Goal: Task Accomplishment & Management: Use online tool/utility

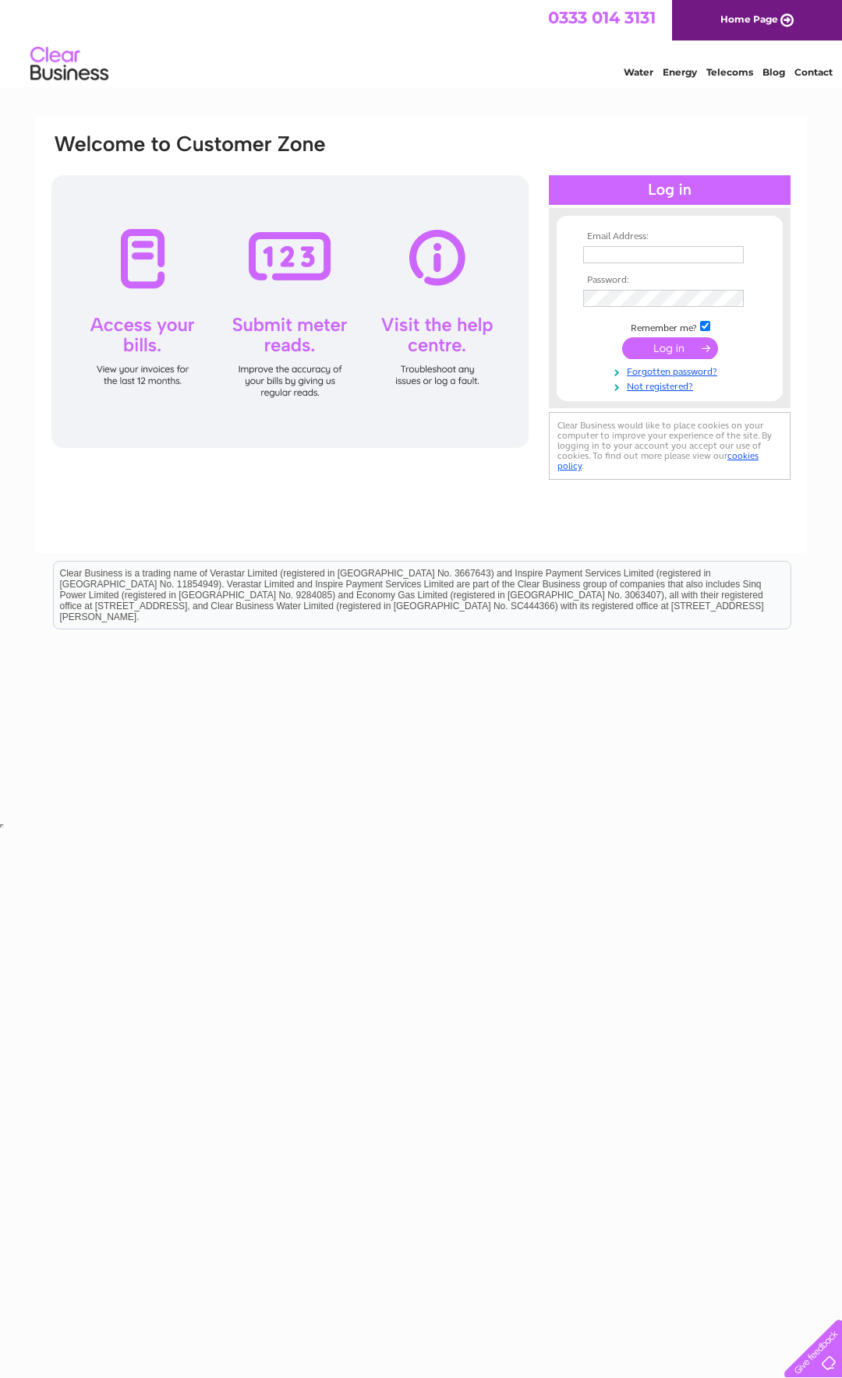
type input "glasgow_fa@hardrock.com"
click at [662, 348] on input "submit" at bounding box center [670, 348] width 96 height 22
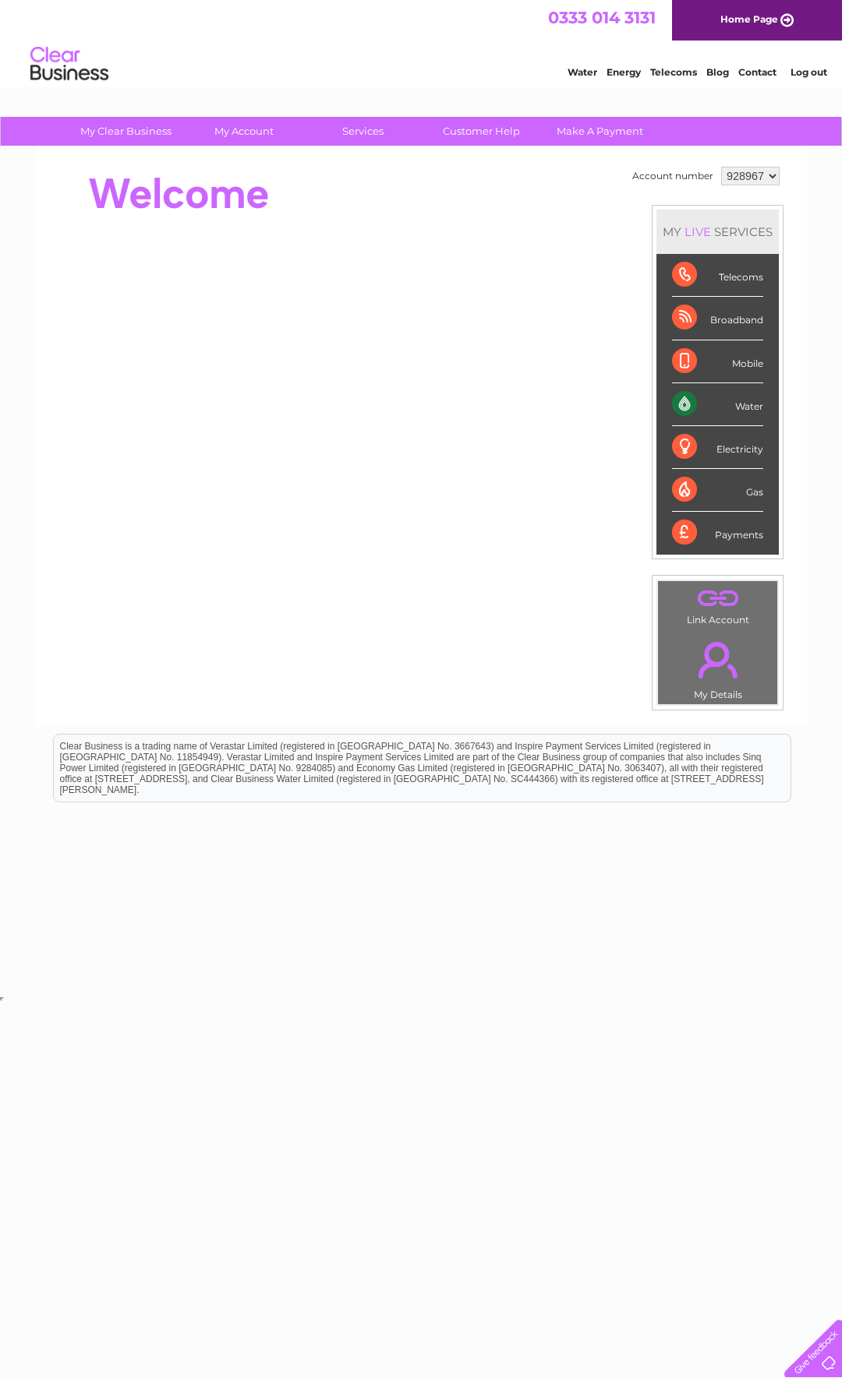
click at [754, 408] on div "Water" at bounding box center [717, 404] width 91 height 43
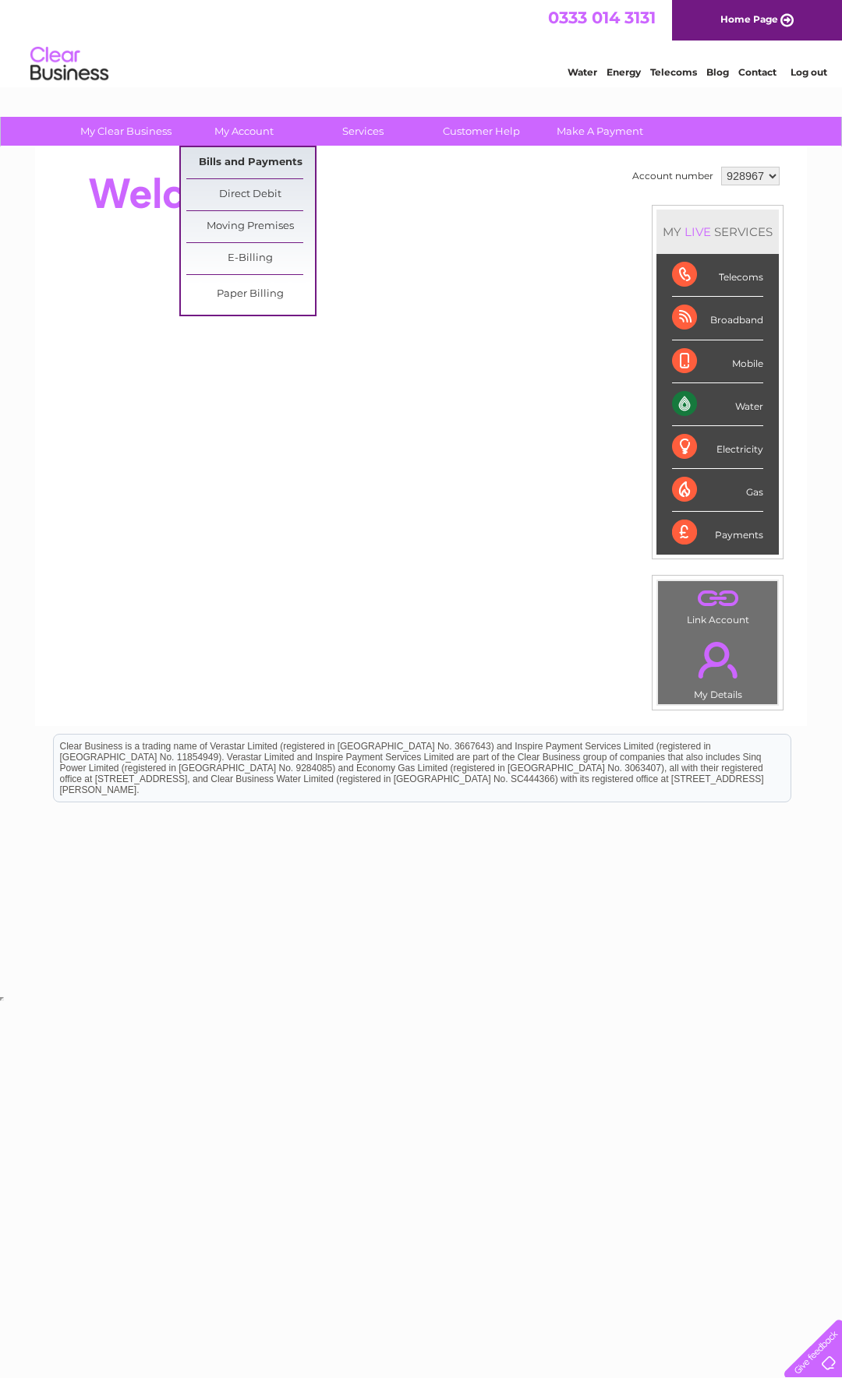
click at [249, 155] on link "Bills and Payments" at bounding box center [250, 162] width 129 height 31
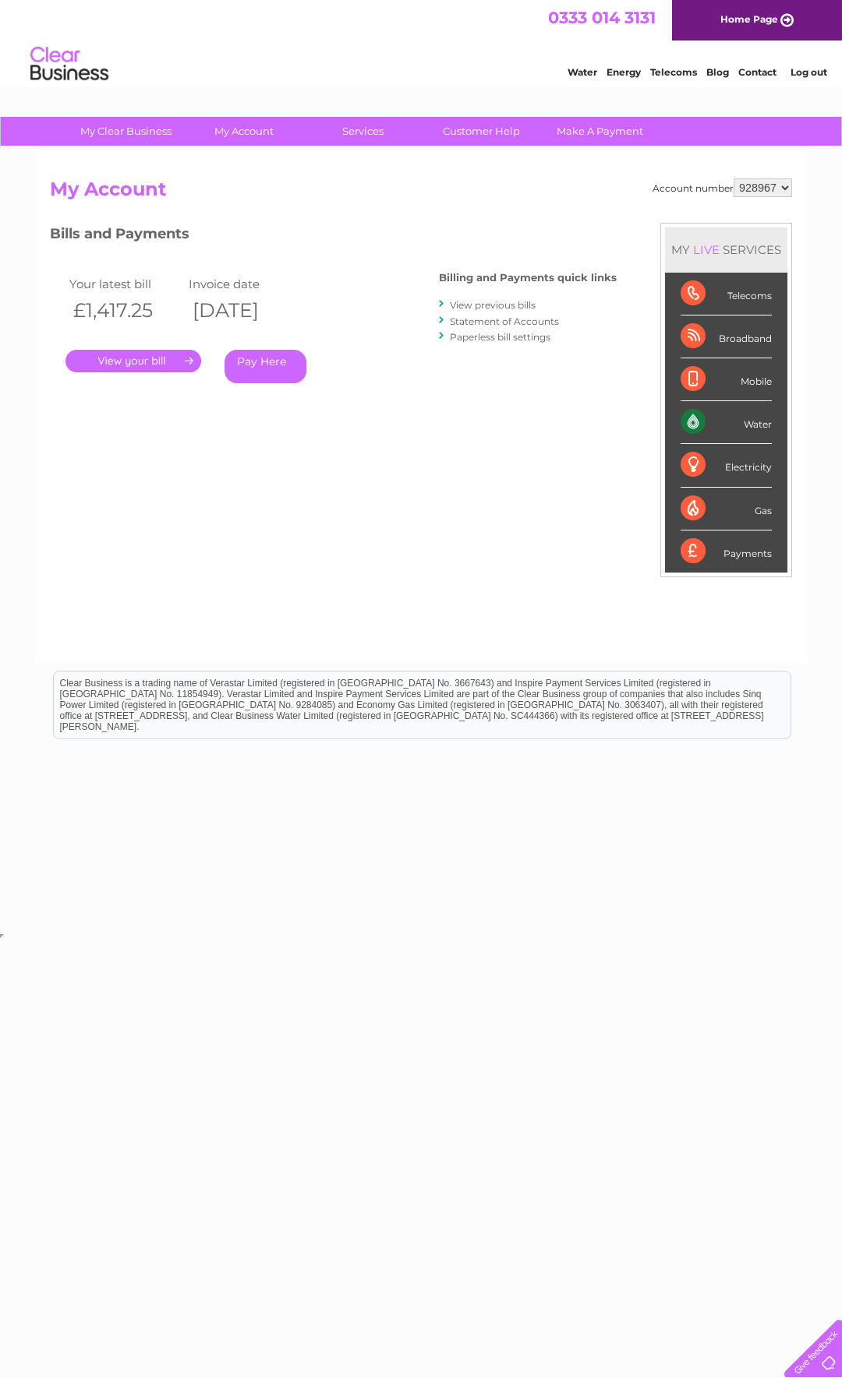
click at [178, 359] on link "." at bounding box center [133, 361] width 136 height 23
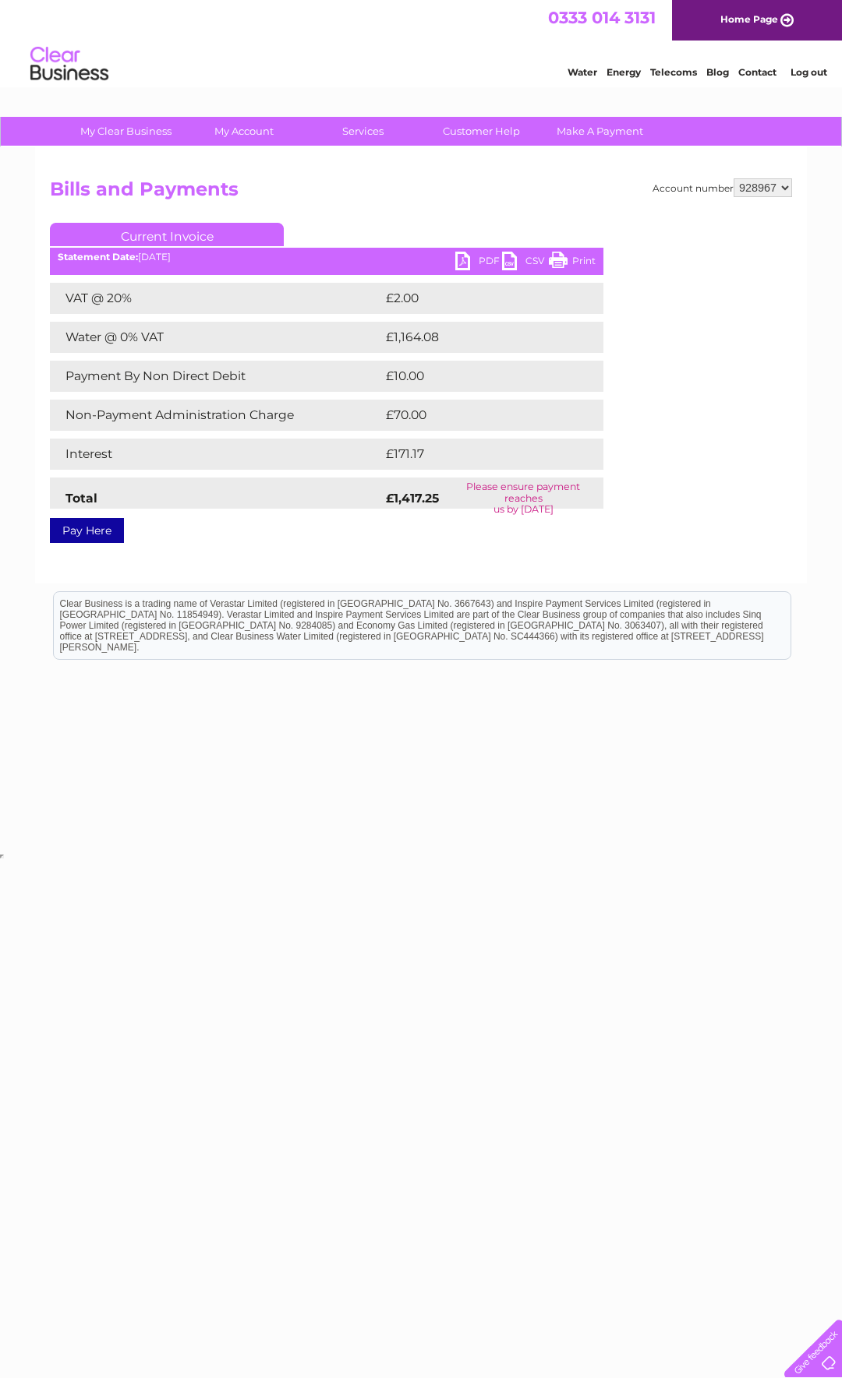
click at [482, 259] on link "PDF" at bounding box center [478, 263] width 47 height 23
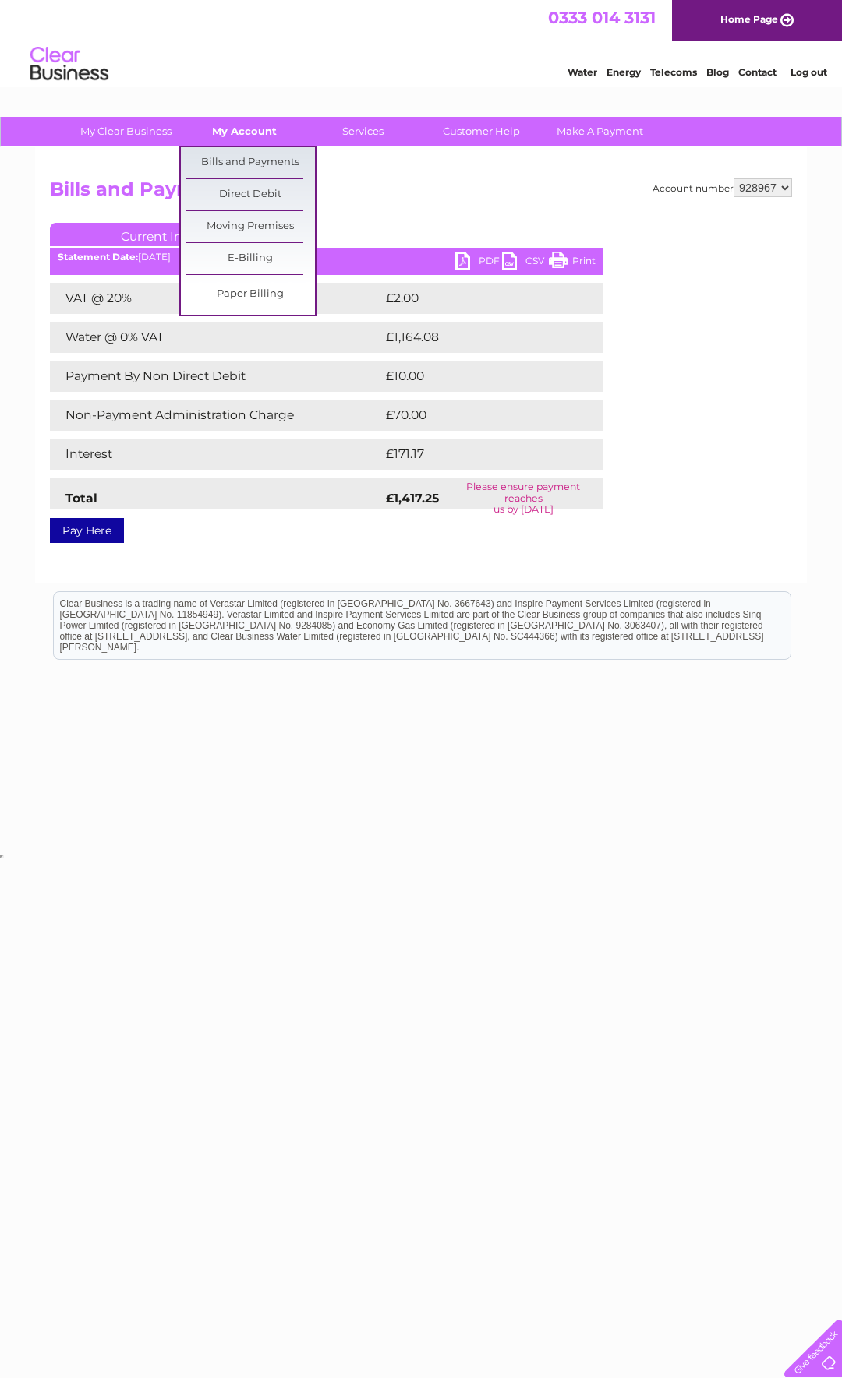
click at [253, 132] on link "My Account" at bounding box center [244, 131] width 129 height 29
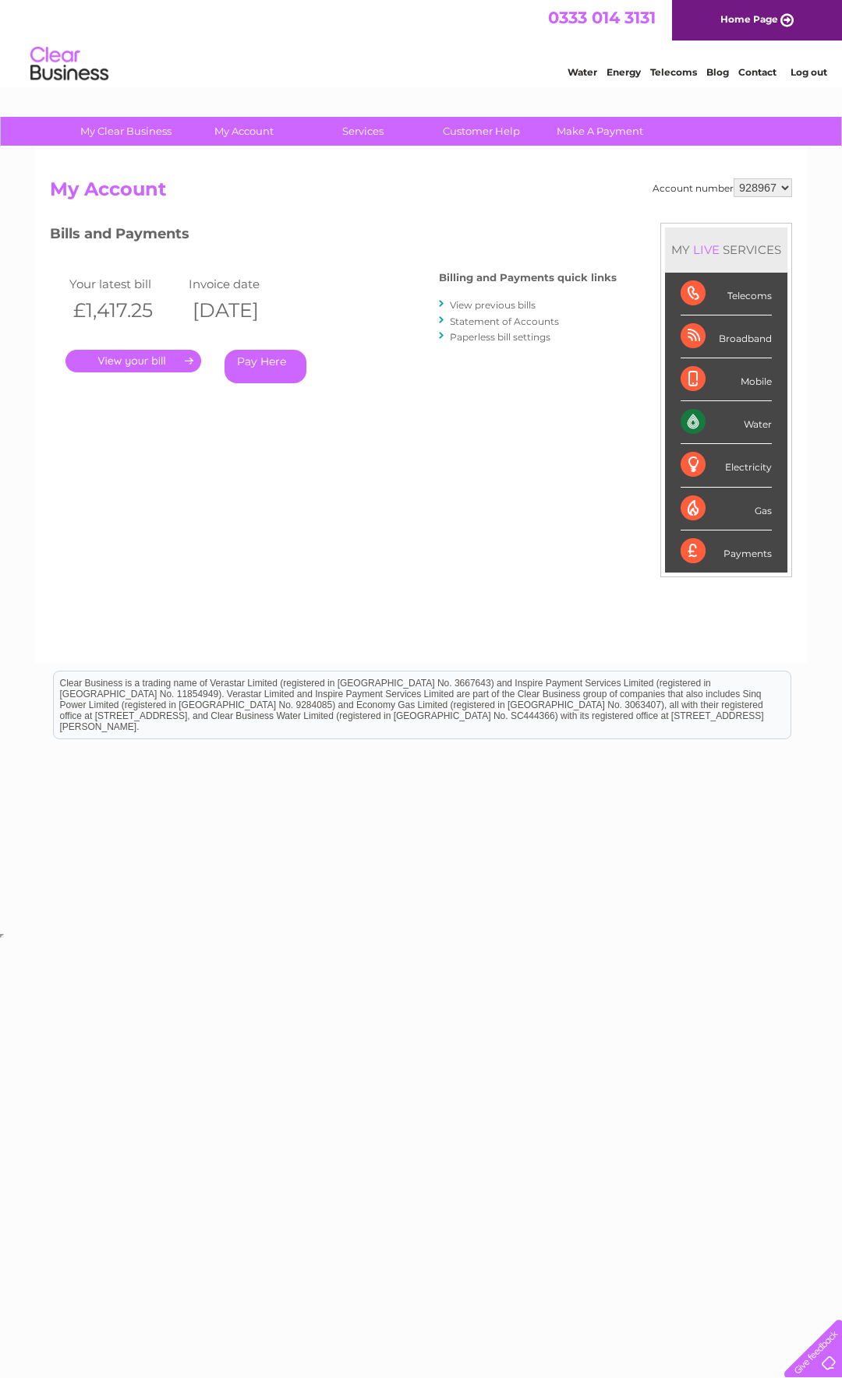
click at [760, 426] on div "Water" at bounding box center [725, 422] width 91 height 43
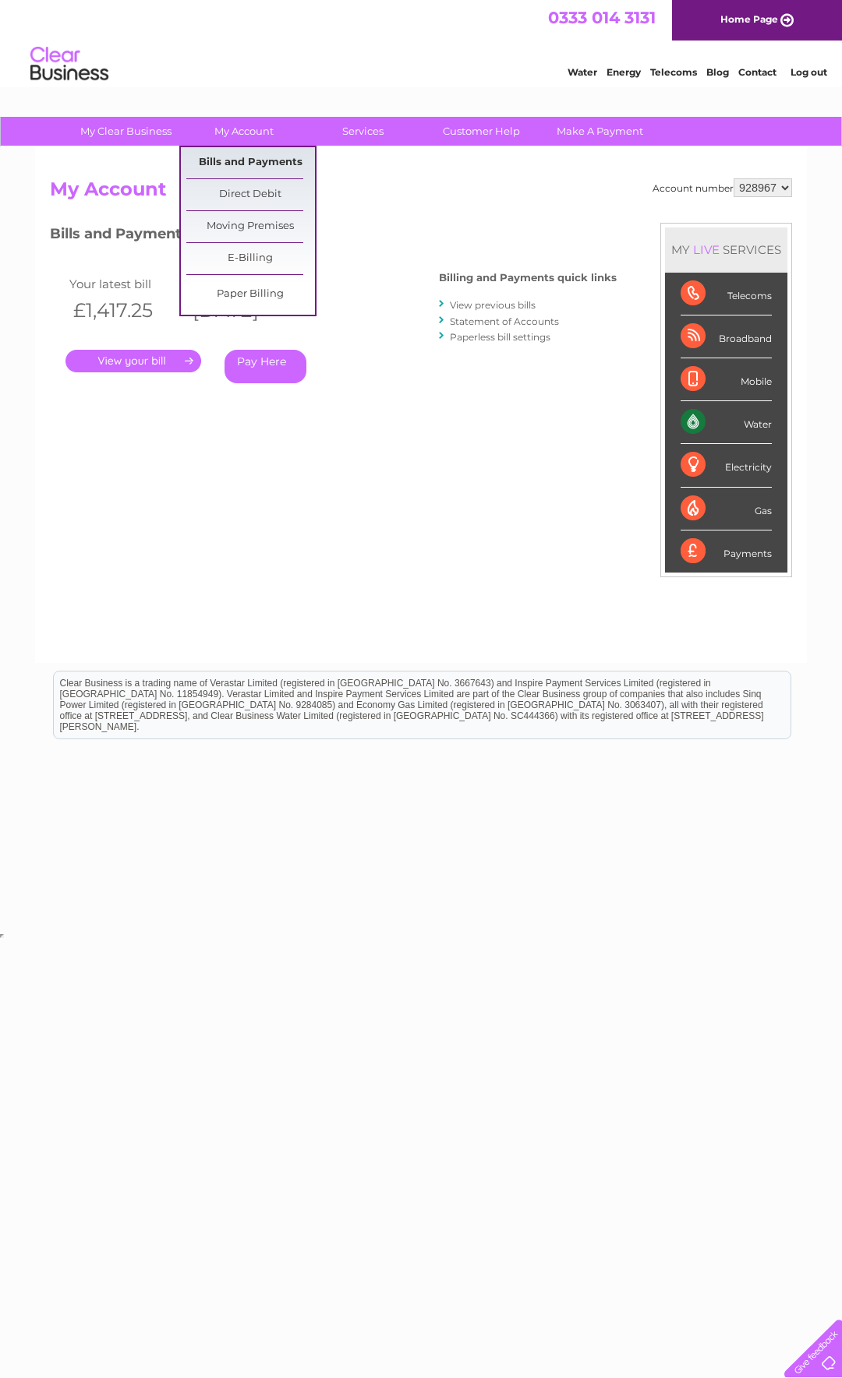
click at [223, 161] on link "Bills and Payments" at bounding box center [250, 162] width 129 height 31
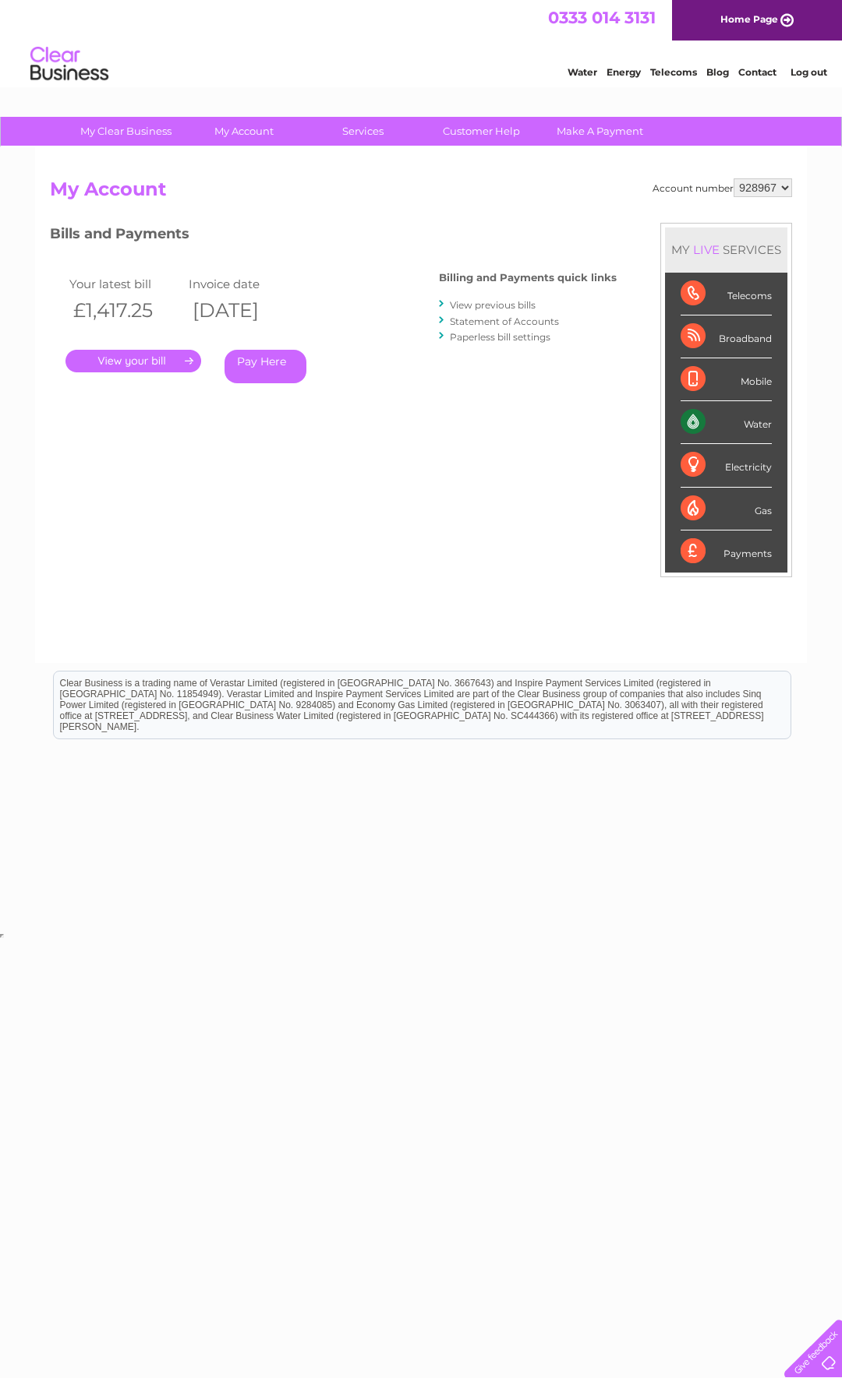
click at [785, 186] on select "928967 928969 943776 987813" at bounding box center [762, 187] width 58 height 19
select select "928969"
click at [733, 178] on select "928967 928969 943776 987813" at bounding box center [762, 187] width 58 height 19
click at [782, 185] on select "928967 928969 943776 987813" at bounding box center [762, 187] width 58 height 19
select select "943776"
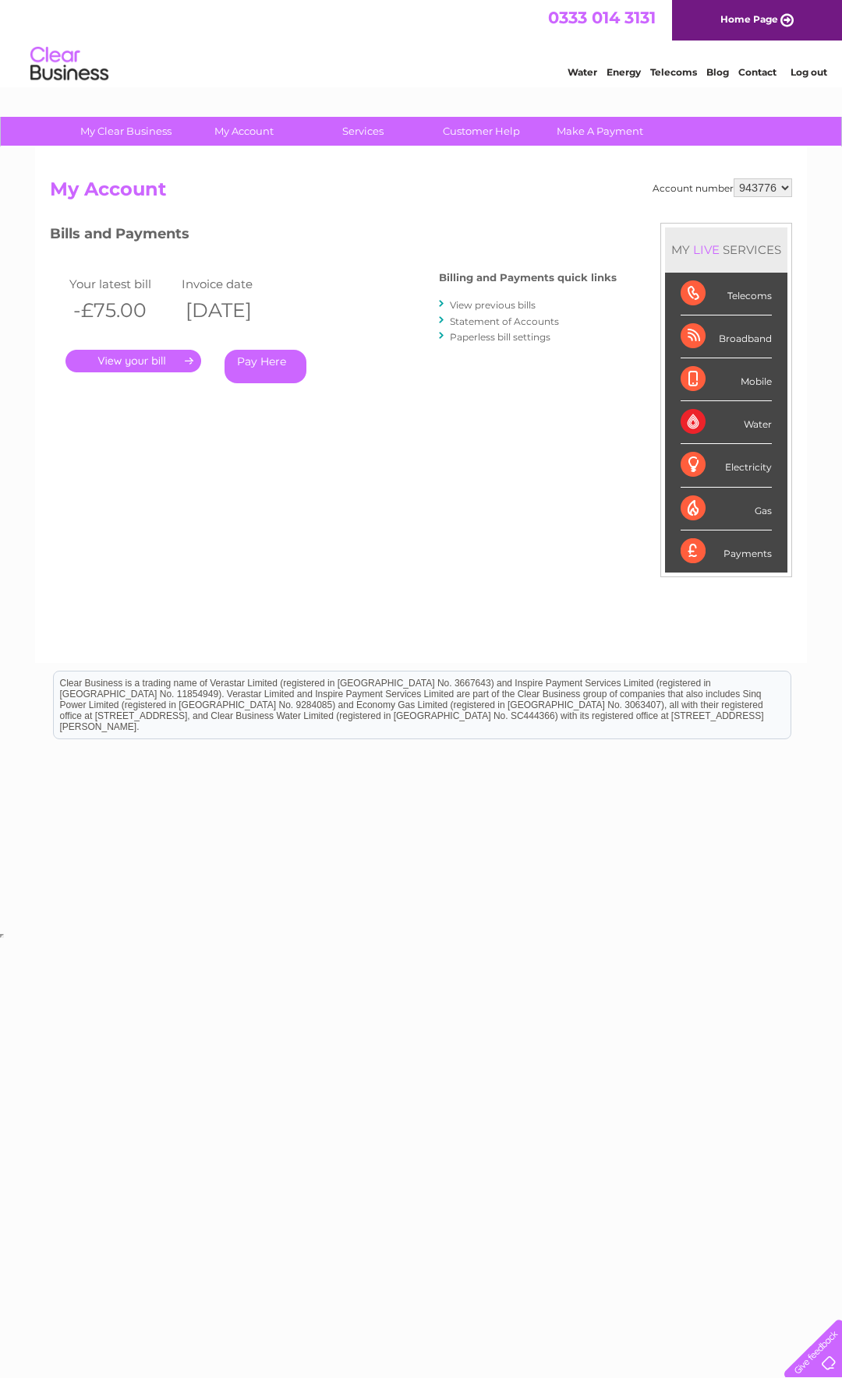
click at [733, 178] on select "928967 928969 943776 987813" at bounding box center [762, 187] width 58 height 19
click at [786, 185] on select "928967 928969 943776 987813" at bounding box center [762, 187] width 58 height 19
select select "987813"
click at [733, 178] on select "928967 928969 943776 987813" at bounding box center [762, 187] width 58 height 19
click at [779, 191] on select "928967 928969 943776 987813" at bounding box center [762, 187] width 58 height 19
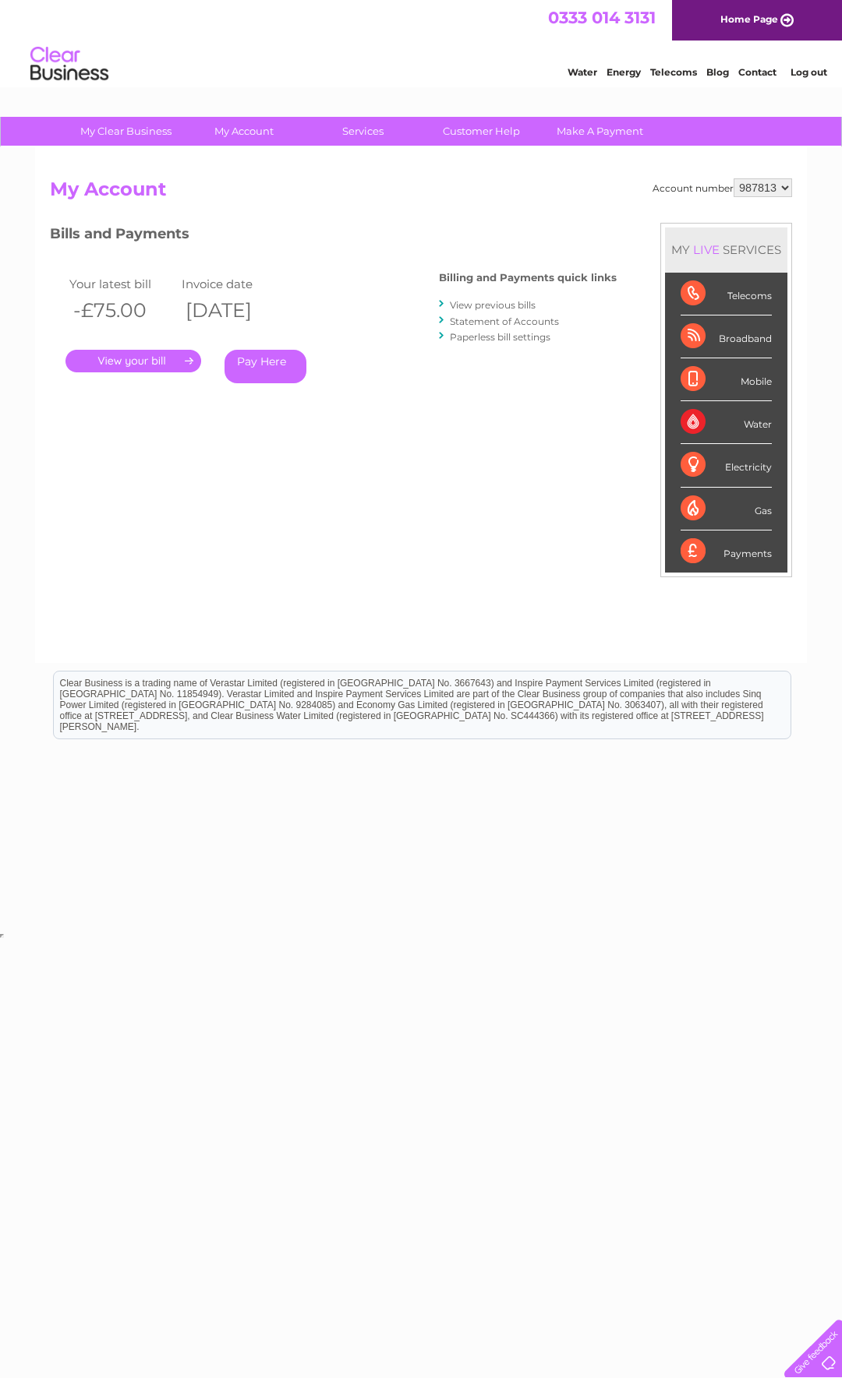
select select "928967"
click at [733, 178] on select "928967 928969 943776 987813" at bounding box center [762, 187] width 58 height 19
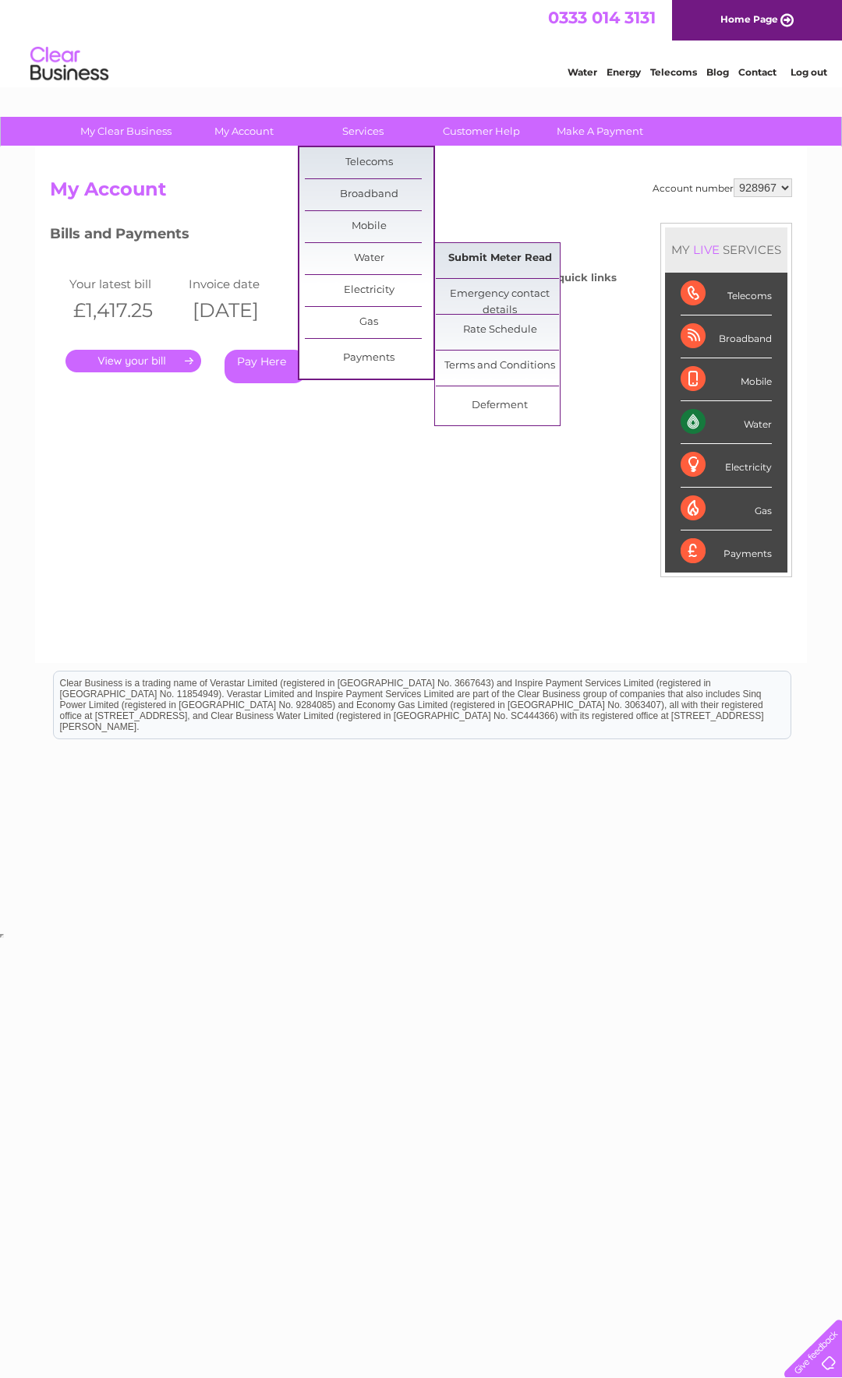
click at [494, 252] on link "Submit Meter Read" at bounding box center [500, 258] width 129 height 31
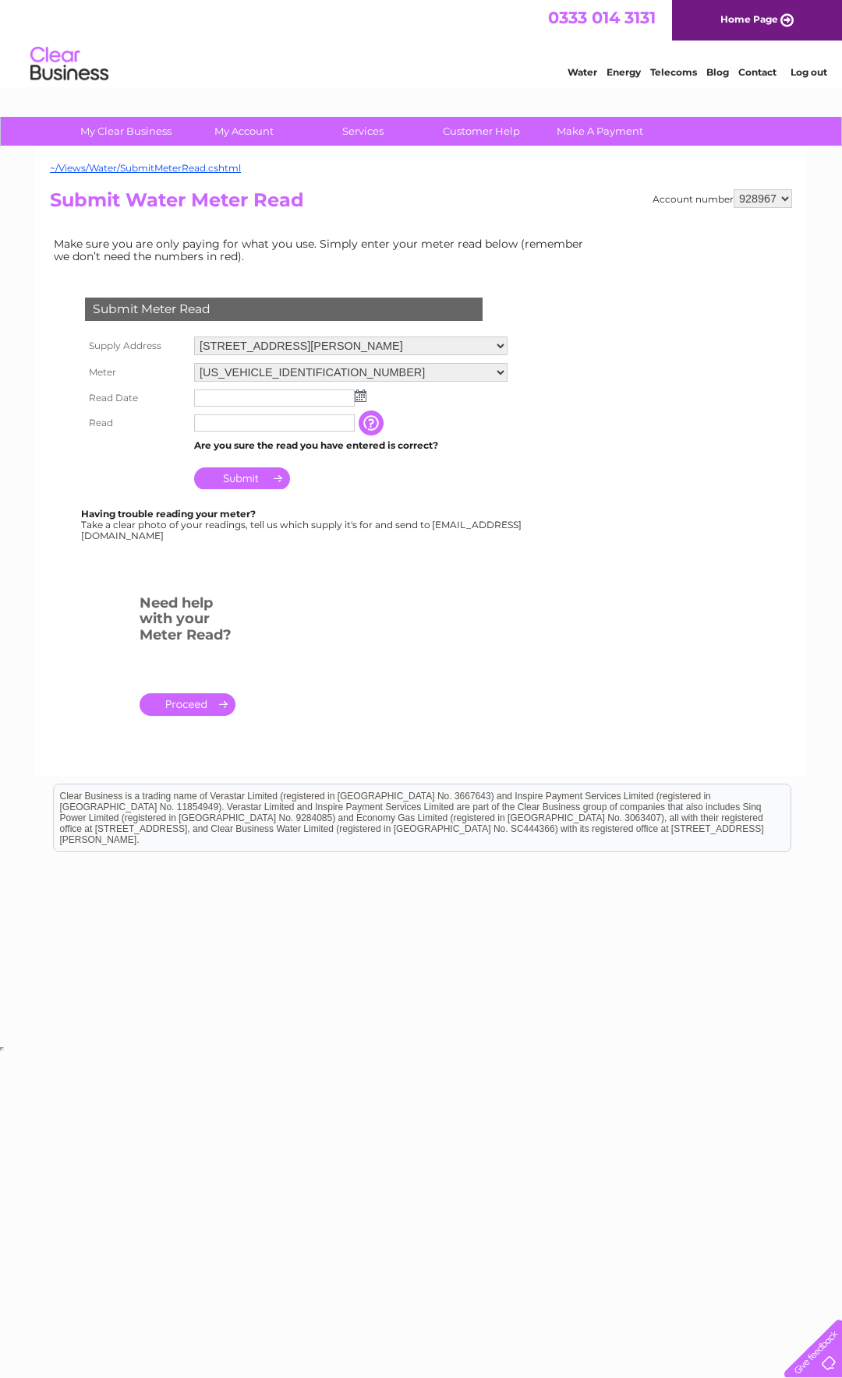
click at [189, 707] on link "." at bounding box center [187, 705] width 96 height 23
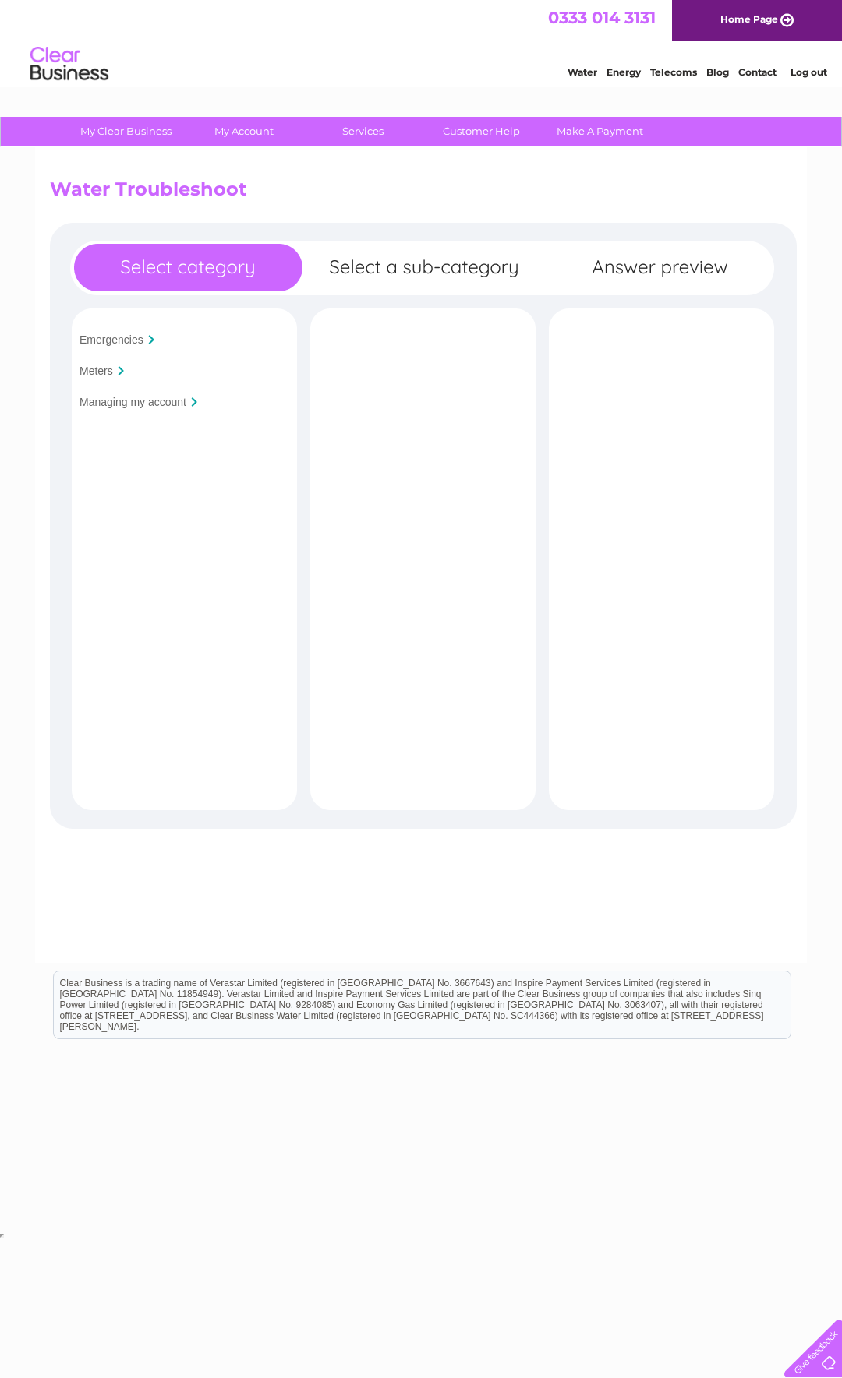
click at [91, 372] on input "Meters" at bounding box center [96, 371] width 34 height 12
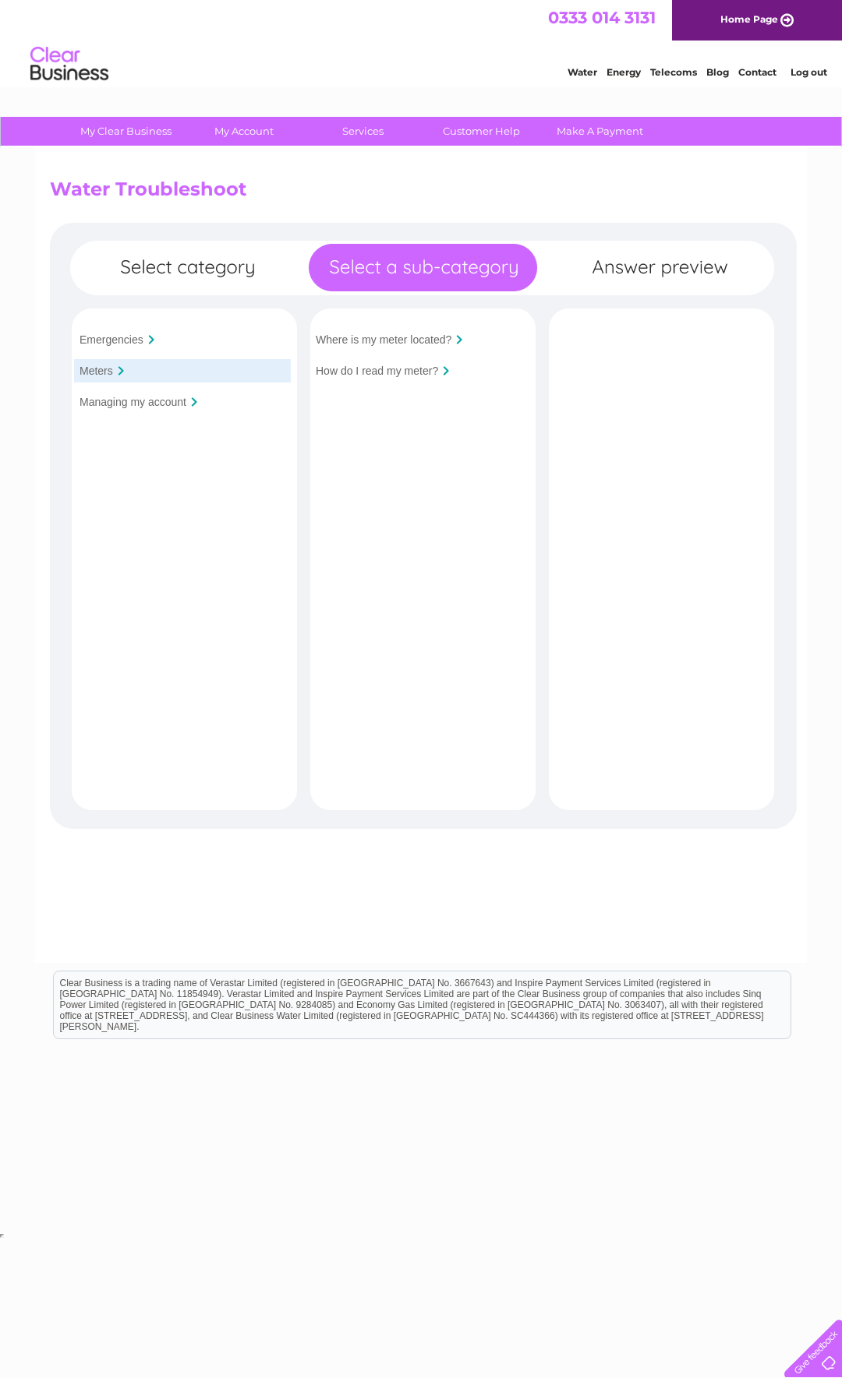
click at [384, 338] on input "Where is my meter located?" at bounding box center [384, 340] width 136 height 12
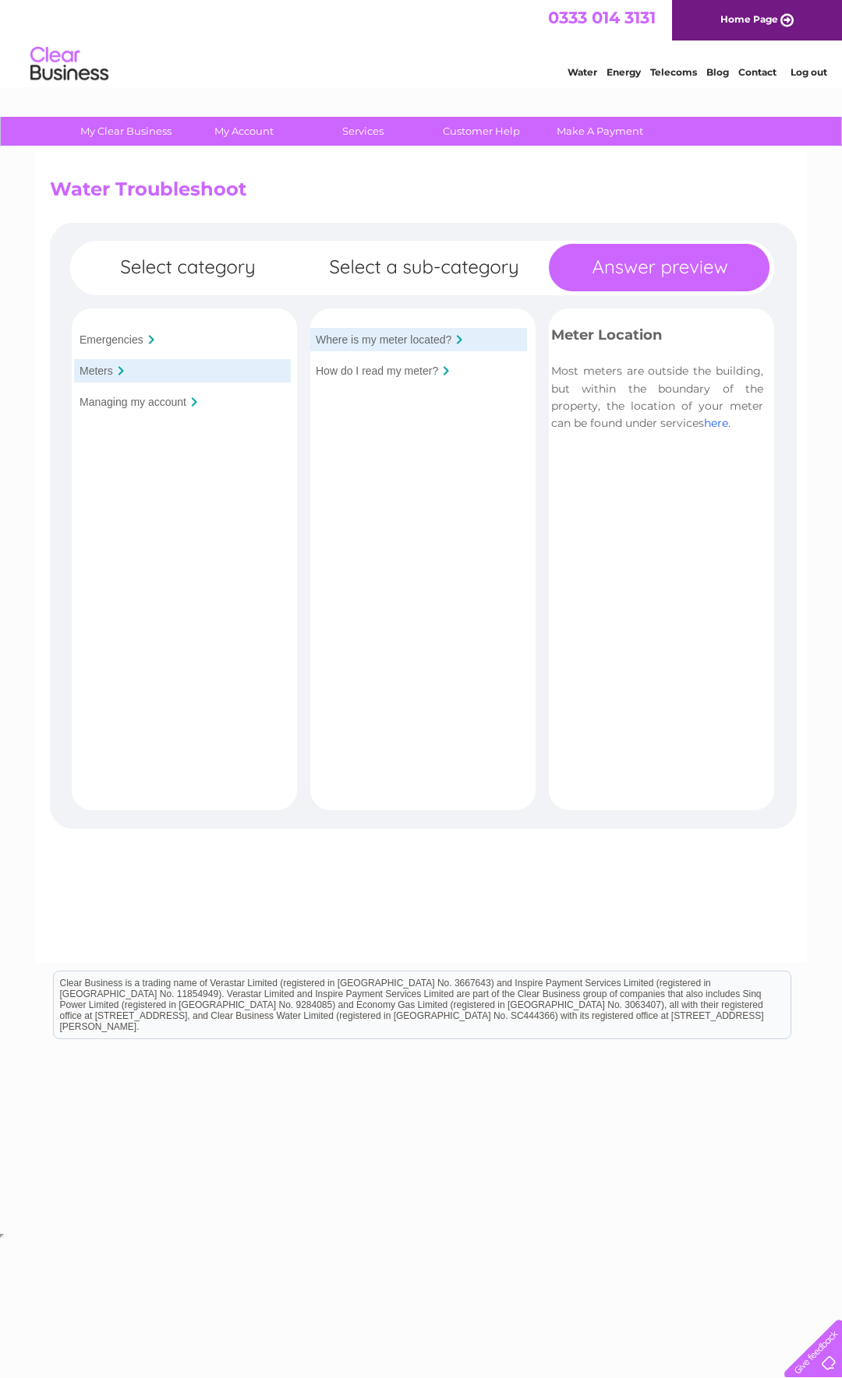
click at [722, 427] on link "here" at bounding box center [716, 423] width 24 height 14
